Goal: Information Seeking & Learning: Find specific fact

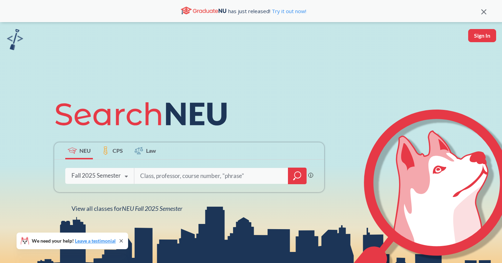
scroll to position [50, 0]
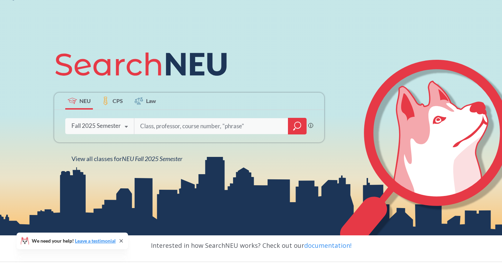
click at [174, 126] on input "search" at bounding box center [211, 126] width 144 height 14
type input "[PERSON_NAME]"
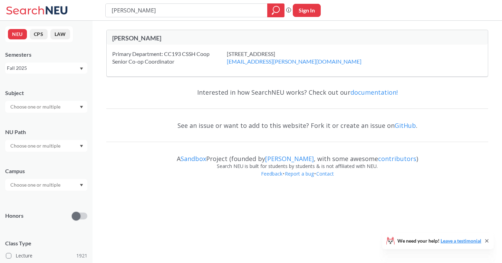
click at [150, 57] on div "Primary Department: CC193 CSSH Coop Senior Co-op Coordinator" at bounding box center [169, 57] width 115 height 15
click at [127, 39] on div "[PERSON_NAME]" at bounding box center [204, 38] width 185 height 8
click at [192, 12] on input "[PERSON_NAME]" at bounding box center [186, 10] width 151 height 12
click at [39, 109] on input "text" at bounding box center [36, 106] width 58 height 8
click at [275, 9] on icon "magnifying glass" at bounding box center [276, 11] width 8 height 10
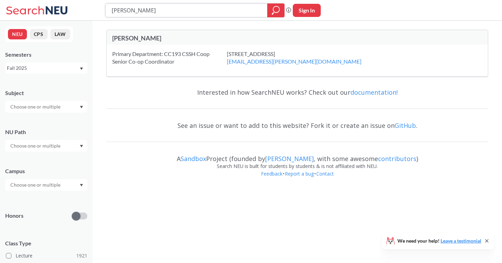
click at [186, 13] on input "[PERSON_NAME]" at bounding box center [186, 10] width 151 height 12
click at [379, 91] on link "documentation!" at bounding box center [373, 92] width 47 height 8
click at [159, 10] on input "[PERSON_NAME]" at bounding box center [186, 10] width 151 height 12
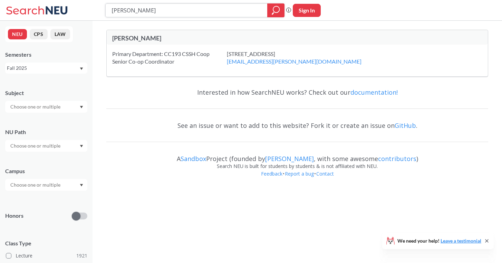
click at [128, 11] on input "[PERSON_NAME]" at bounding box center [186, 10] width 151 height 12
type input "[PERSON_NAME]"
click at [196, 12] on input "[PERSON_NAME]" at bounding box center [186, 10] width 151 height 12
type input "[PERSON_NAME]"
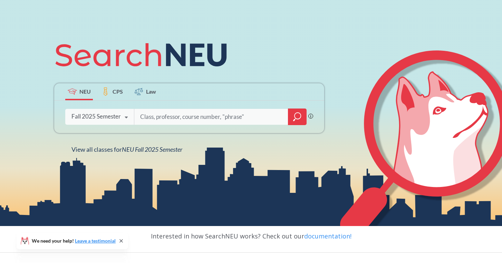
scroll to position [60, 0]
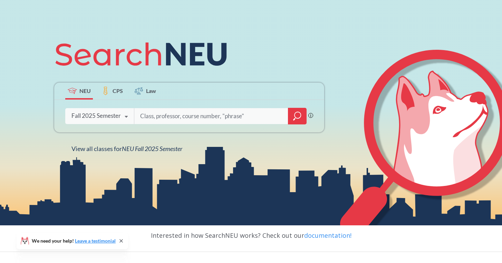
click at [103, 119] on div "Fall 2025 Semester" at bounding box center [95, 116] width 49 height 8
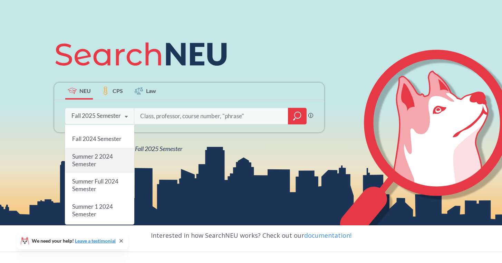
scroll to position [0, 0]
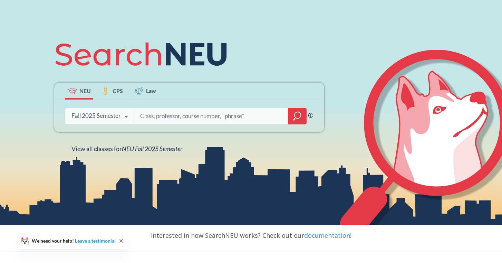
click at [263, 58] on div "NEU CPS Law Phrase search guarantees the exact search appears in the results. E…" at bounding box center [189, 93] width 278 height 117
click at [171, 115] on input "search" at bounding box center [211, 116] width 144 height 14
type input "media"
click at [163, 150] on span "NEU Fall 2025 Semester" at bounding box center [152, 149] width 60 height 8
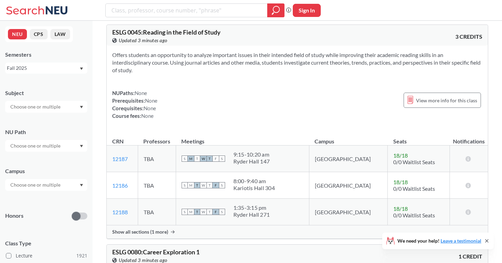
scroll to position [6, 0]
type input "[PERSON_NAME]"
click at [275, 11] on icon "magnifying glass" at bounding box center [276, 11] width 8 height 10
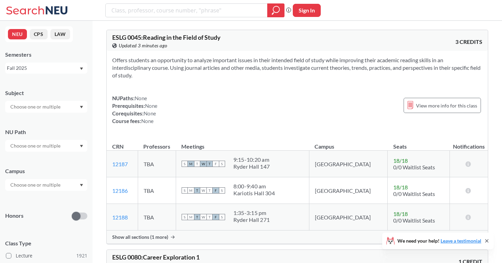
click at [50, 102] on div at bounding box center [46, 107] width 82 height 12
click at [46, 106] on input "text" at bounding box center [36, 106] width 58 height 8
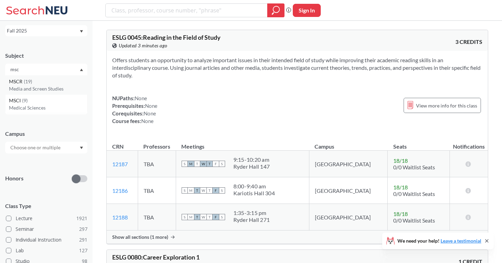
type input "msc"
click at [30, 85] on div "MSCR ( 19 )" at bounding box center [48, 82] width 78 height 8
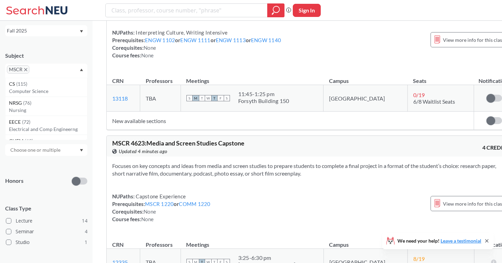
scroll to position [2855, 0]
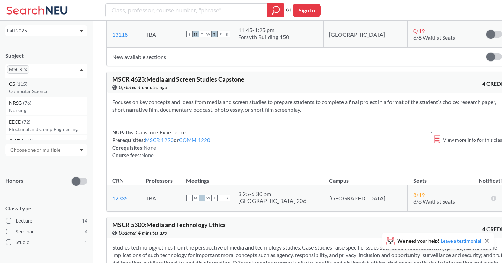
click at [53, 94] on p "Computer Science" at bounding box center [48, 91] width 78 height 7
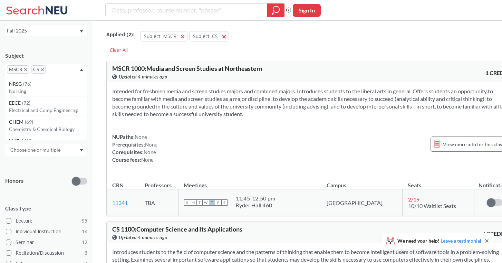
click at [26, 69] on icon "X to remove pill" at bounding box center [25, 69] width 3 height 3
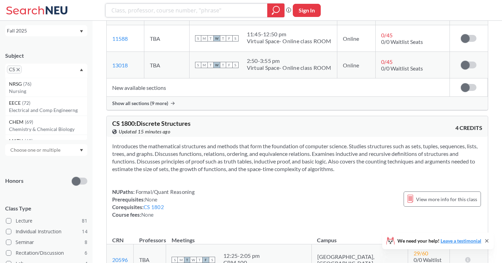
scroll to position [719, 0]
